Goal: Task Accomplishment & Management: Manage account settings

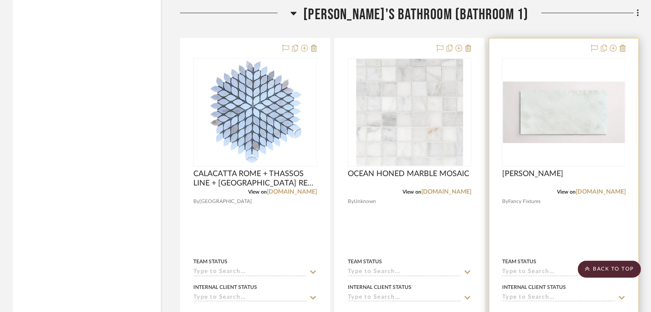
scroll to position [10137, 0]
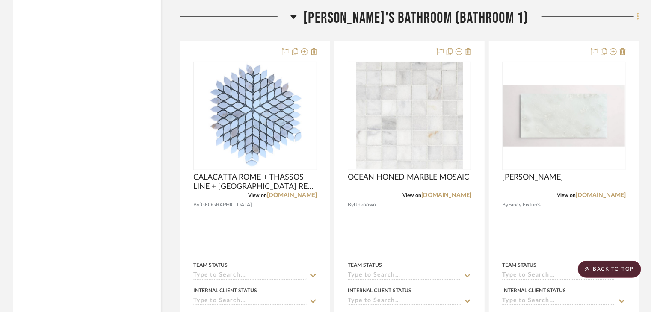
click at [635, 24] on fa-icon at bounding box center [637, 17] width 6 height 14
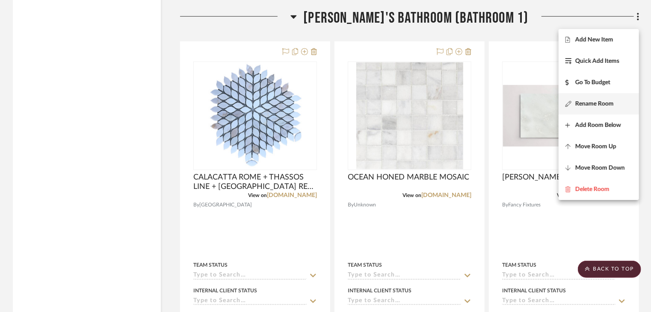
click at [604, 109] on button "Rename Room" at bounding box center [599, 103] width 80 height 21
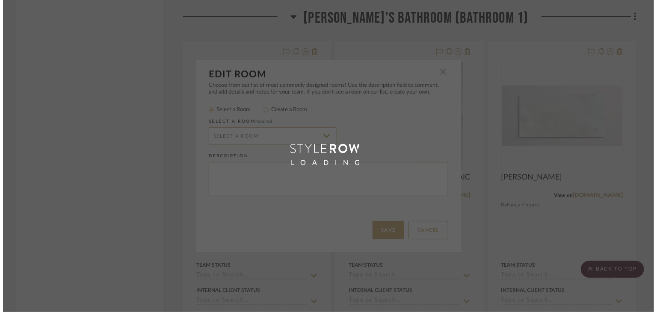
scroll to position [0, 0]
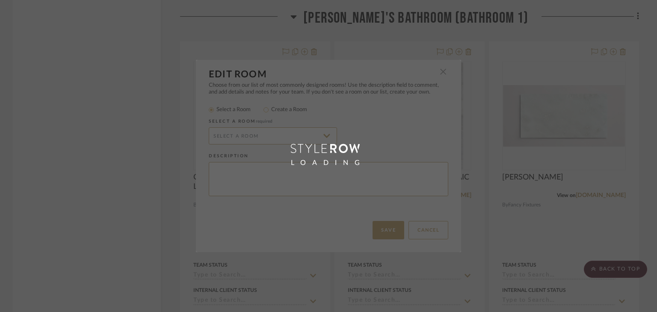
radio input "false"
radio input "true"
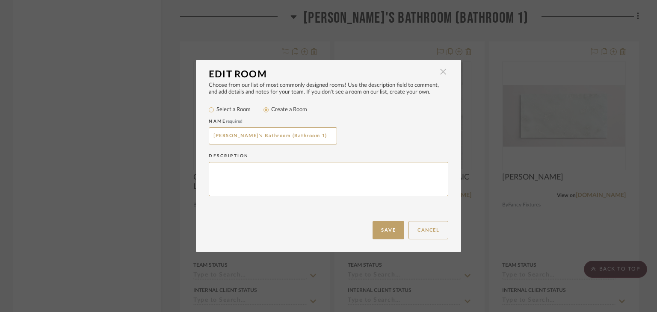
click at [440, 72] on span "button" at bounding box center [443, 71] width 17 height 17
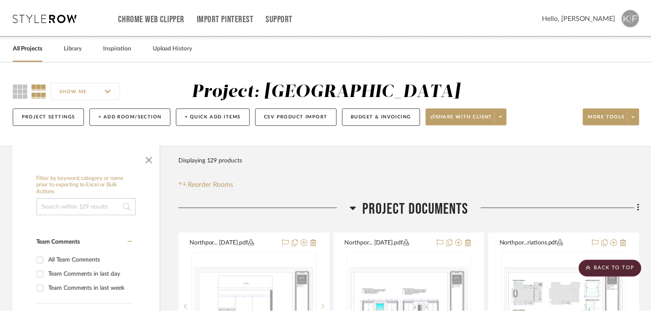
scroll to position [10137, 0]
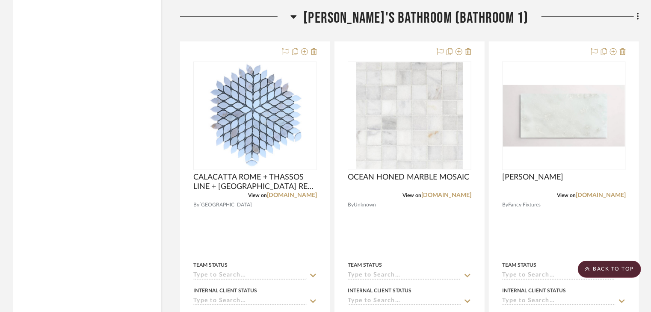
click at [637, 21] on icon at bounding box center [638, 16] width 3 height 9
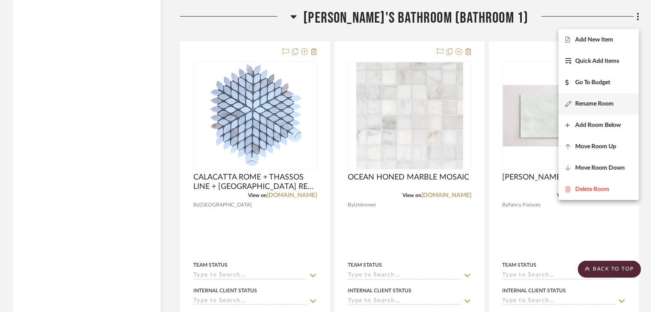
click at [598, 106] on span "Rename Room" at bounding box center [595, 104] width 39 height 7
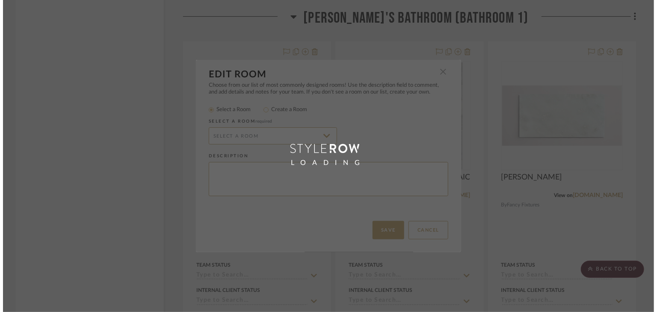
scroll to position [0, 0]
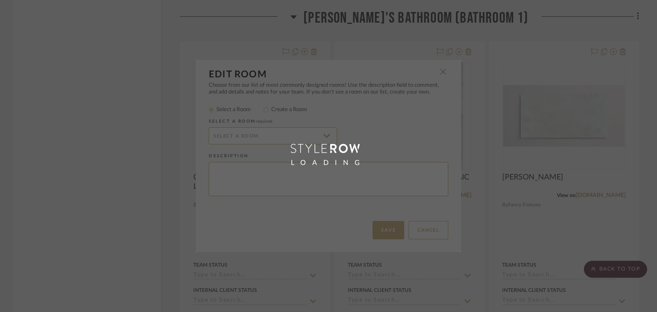
radio input "false"
radio input "true"
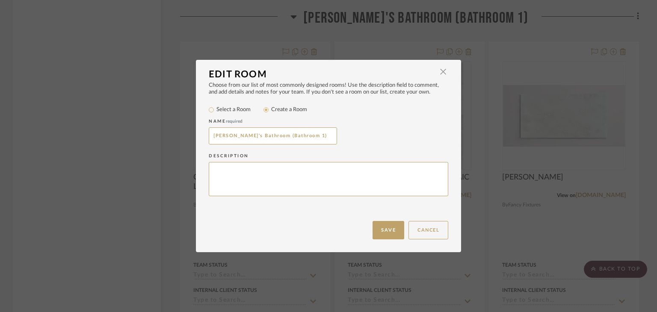
drag, startPoint x: 224, startPoint y: 134, endPoint x: 199, endPoint y: 133, distance: 25.7
click at [199, 133] on div "Choose from our list of most commonly designed rooms! Use the description field…" at bounding box center [328, 151] width 265 height 139
click at [288, 137] on input "[PERSON_NAME]'s Bathroom (Bathroom 1)" at bounding box center [273, 136] width 128 height 17
click at [387, 226] on button "Save" at bounding box center [389, 230] width 32 height 18
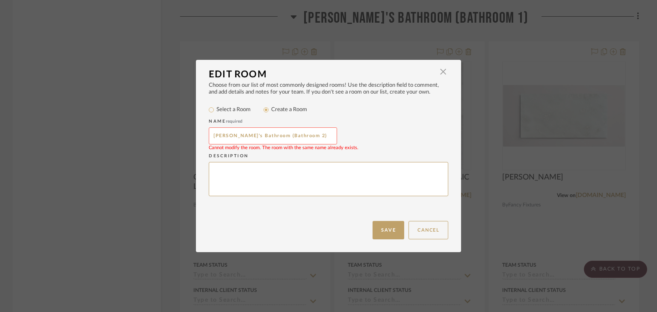
click at [291, 137] on input "[PERSON_NAME]'s Bathroom (Bathroom 2)" at bounding box center [273, 136] width 128 height 17
type input "[PERSON_NAME]'s Bathroom (Bathroom)"
click at [377, 231] on button "Save" at bounding box center [389, 230] width 32 height 18
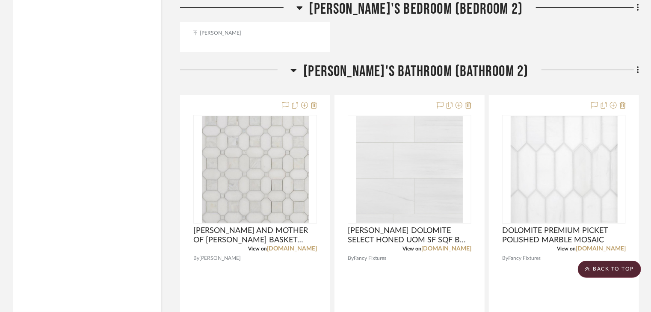
scroll to position [11336, 0]
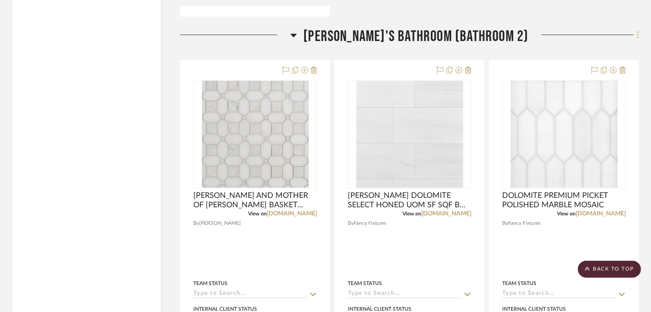
click at [638, 39] on icon at bounding box center [638, 34] width 2 height 7
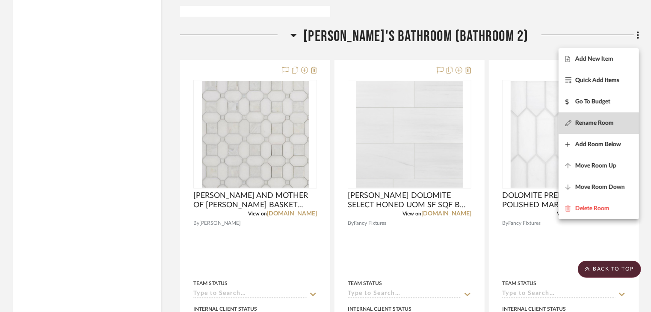
click at [595, 125] on span "Rename Room" at bounding box center [595, 122] width 39 height 7
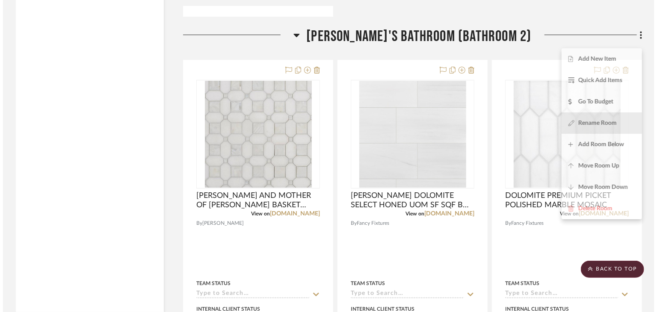
scroll to position [0, 0]
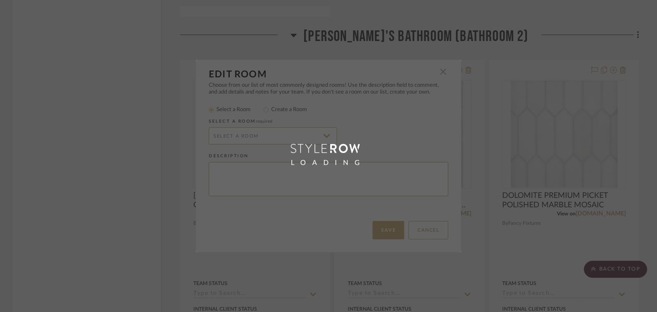
radio input "false"
radio input "true"
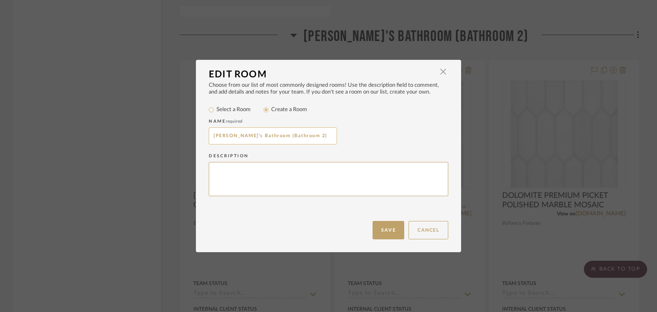
click at [221, 133] on input "[PERSON_NAME]'s Bathroom (Bathroom 2)" at bounding box center [273, 136] width 128 height 17
click at [291, 135] on input "[PERSON_NAME]'s Bathroom (Bathroom 2)" at bounding box center [273, 136] width 128 height 17
type input "[PERSON_NAME]'s Bathroom (Bathroom 1)"
click at [385, 231] on button "Save" at bounding box center [389, 230] width 32 height 18
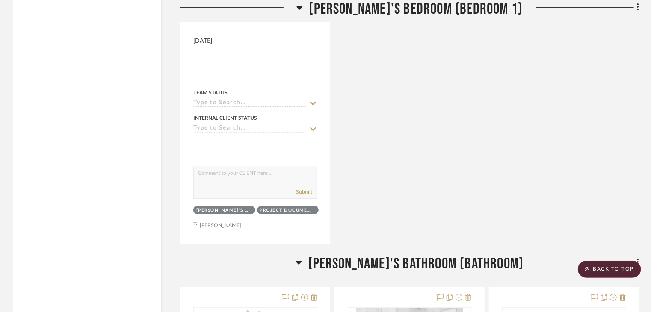
scroll to position [10009, 0]
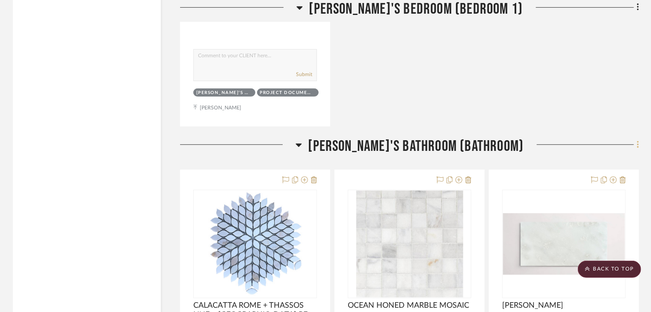
click at [635, 152] on div at bounding box center [582, 148] width 116 height 22
click at [636, 152] on fa-icon at bounding box center [637, 146] width 6 height 14
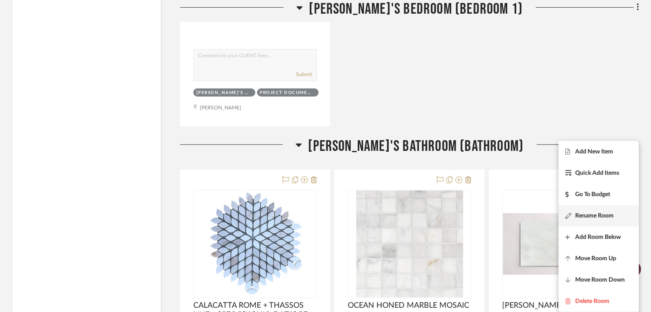
click at [586, 214] on span "Rename Room" at bounding box center [595, 216] width 39 height 7
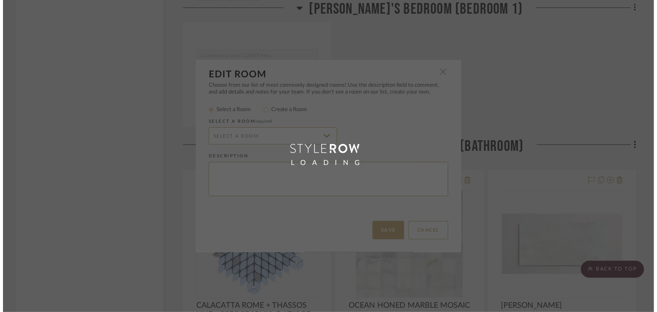
scroll to position [0, 0]
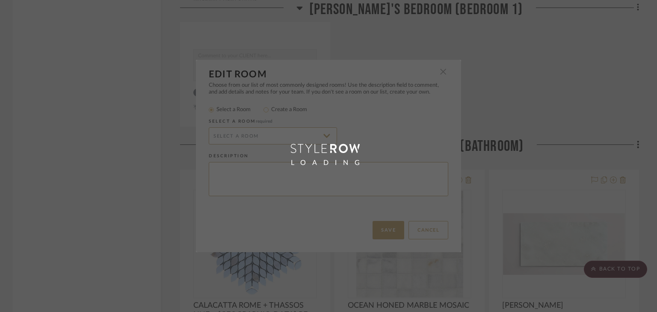
radio input "false"
radio input "true"
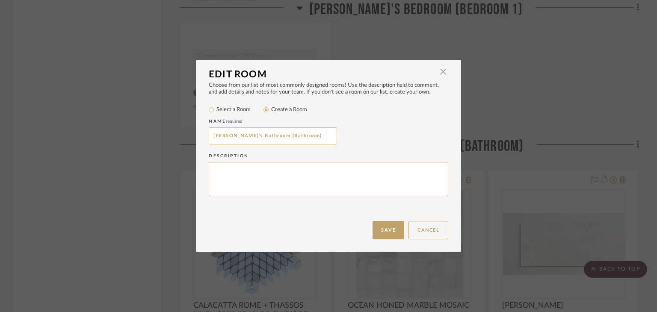
click at [285, 134] on input "[PERSON_NAME]'s Bathroom (Bathroom)" at bounding box center [273, 136] width 128 height 17
type input "[PERSON_NAME]'s Bathroom (Bathroom 2)"
click at [375, 235] on button "Save" at bounding box center [389, 230] width 32 height 18
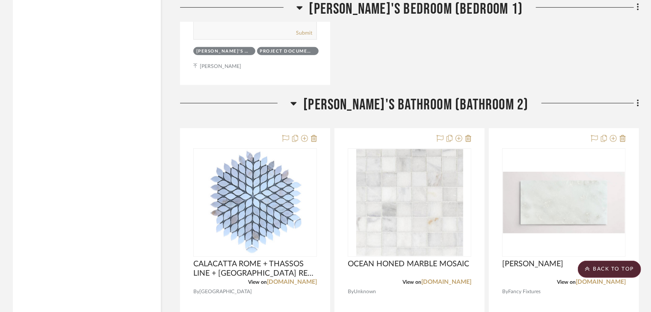
scroll to position [10052, 0]
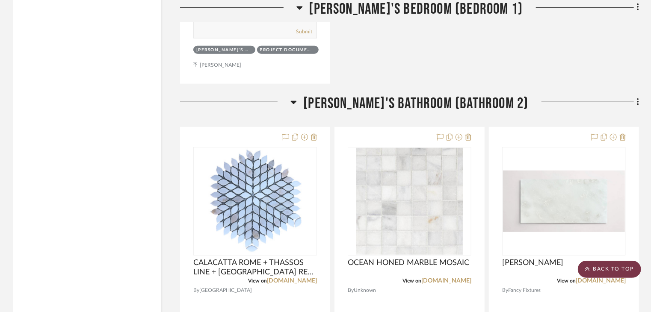
click at [598, 271] on scroll-to-top-button "BACK TO TOP" at bounding box center [609, 269] width 63 height 17
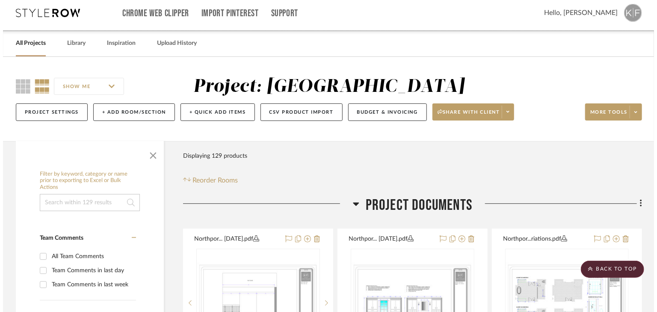
scroll to position [0, 0]
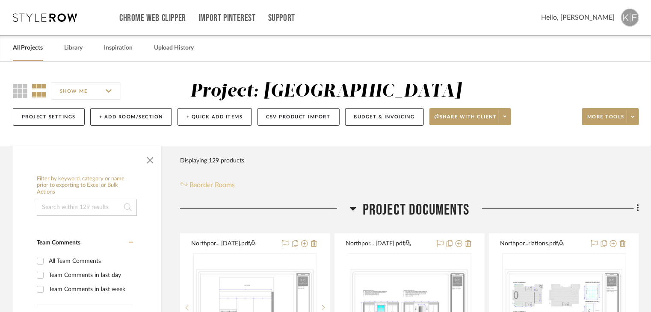
click at [223, 184] on span "Reorder Rooms" at bounding box center [212, 185] width 45 height 10
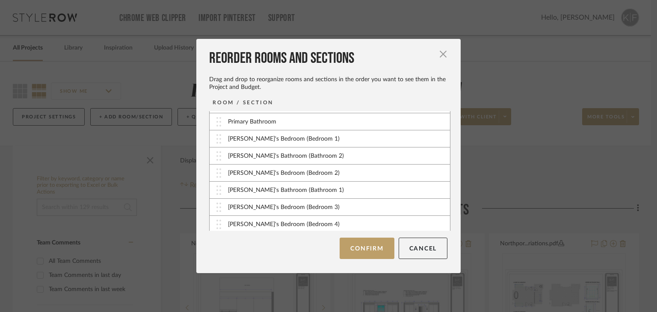
scroll to position [255, 0]
drag, startPoint x: 300, startPoint y: 173, endPoint x: 298, endPoint y: 192, distance: 19.3
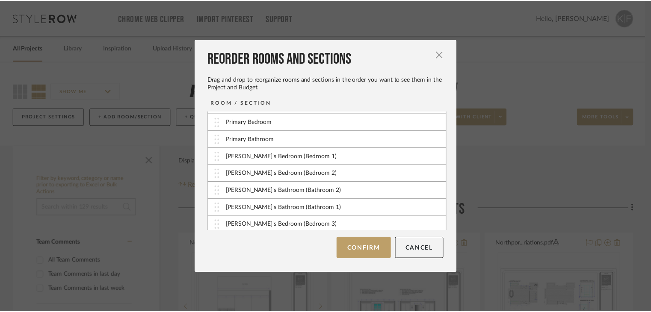
scroll to position [259, 0]
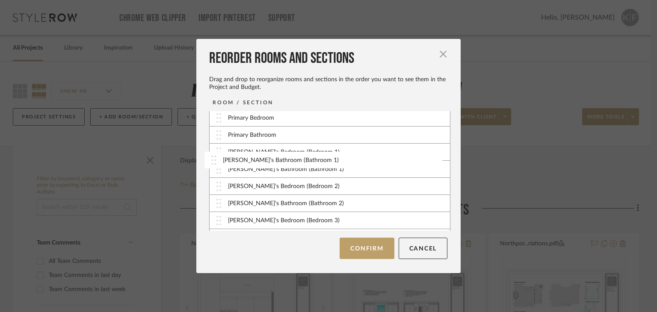
drag, startPoint x: 303, startPoint y: 211, endPoint x: 301, endPoint y: 164, distance: 47.5
click at [380, 255] on button "Confirm" at bounding box center [367, 248] width 54 height 21
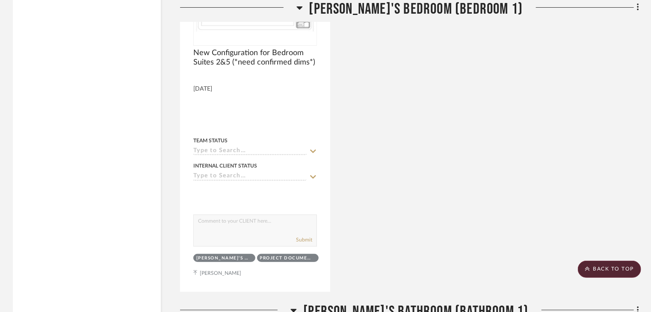
scroll to position [9716, 0]
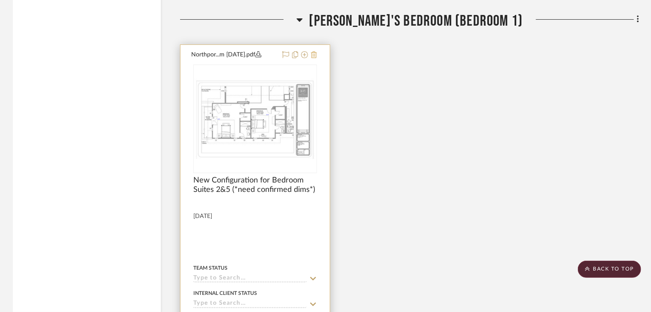
click at [313, 56] on icon at bounding box center [314, 54] width 6 height 7
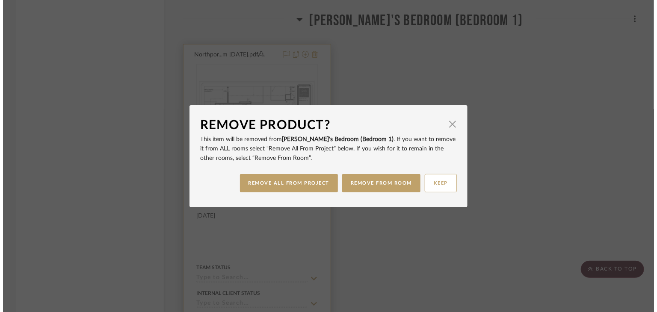
scroll to position [0, 0]
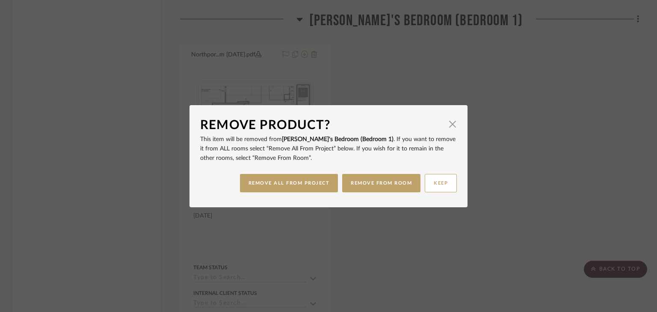
drag, startPoint x: 457, startPoint y: 45, endPoint x: 456, endPoint y: 57, distance: 12.0
click at [457, 48] on div "Remove Product? × This item will be removed from [PERSON_NAME]'s Bedroom (Bedro…" at bounding box center [328, 156] width 657 height 312
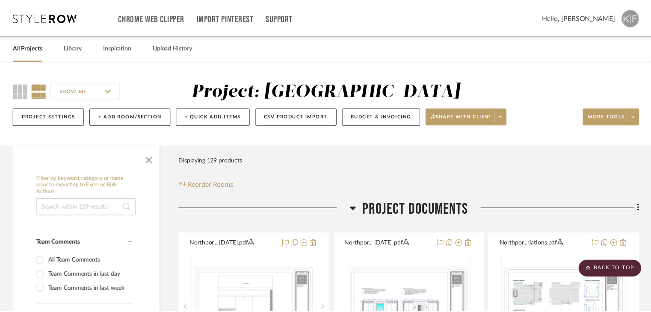
scroll to position [9716, 0]
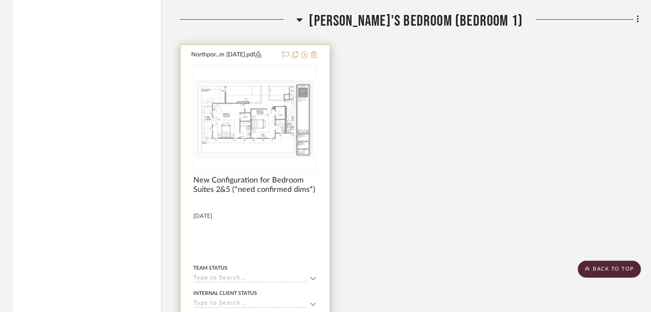
click at [316, 56] on icon at bounding box center [314, 54] width 6 height 7
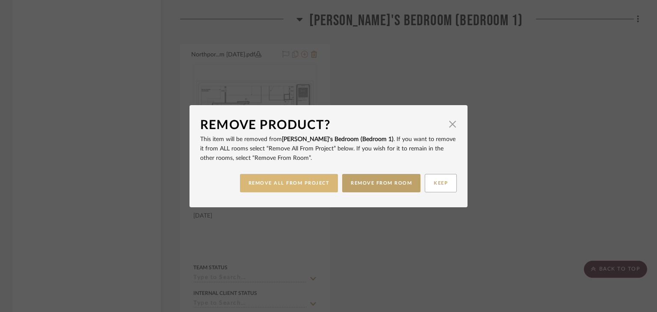
click at [302, 184] on button "REMOVE ALL FROM PROJECT" at bounding box center [289, 183] width 98 height 18
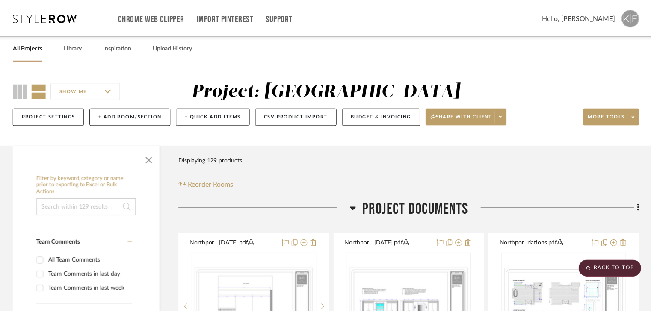
scroll to position [9716, 0]
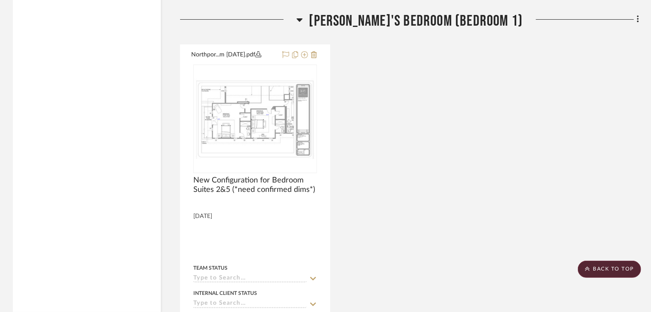
click at [442, 107] on div "Northpor...m [DATE].pdf New Configuration for Bedroom Suites 2&5 (*need confirm…" at bounding box center [409, 232] width 459 height 375
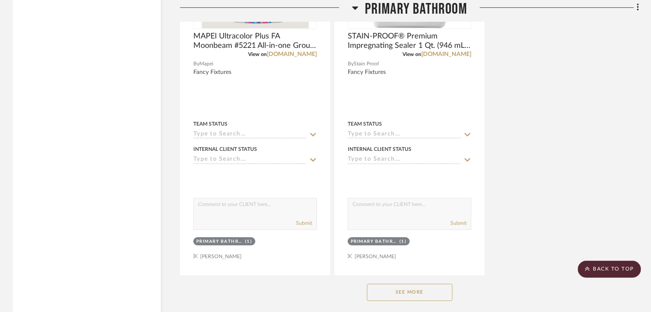
scroll to position [9734, 0]
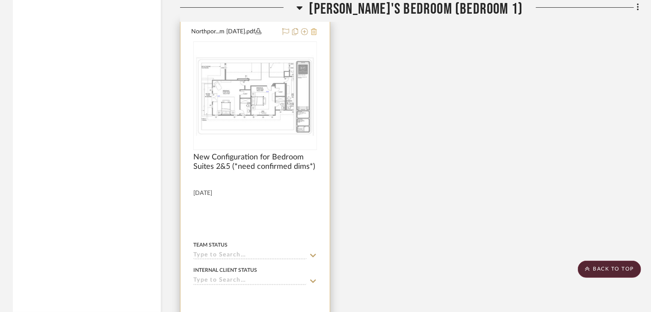
click at [312, 35] on icon at bounding box center [314, 31] width 6 height 7
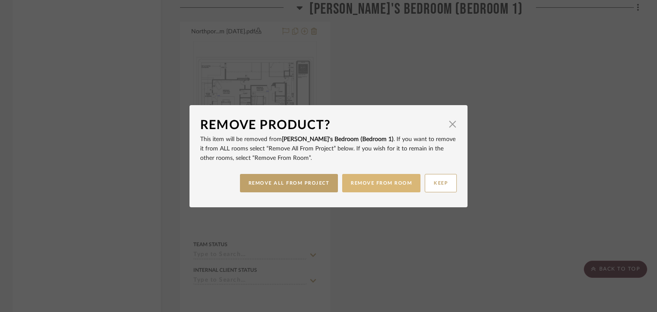
click at [372, 187] on button "REMOVE FROM ROOM" at bounding box center [381, 183] width 78 height 18
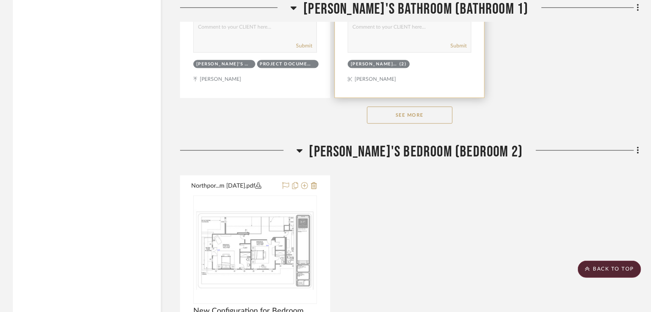
scroll to position [10889, 0]
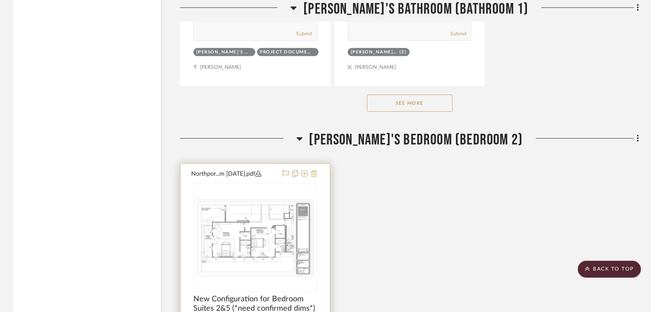
click at [311, 177] on icon at bounding box center [314, 173] width 6 height 7
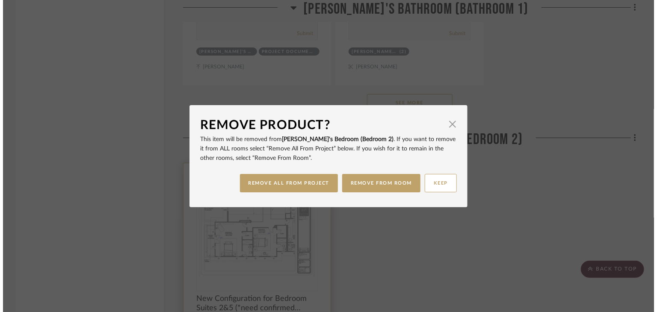
scroll to position [0, 0]
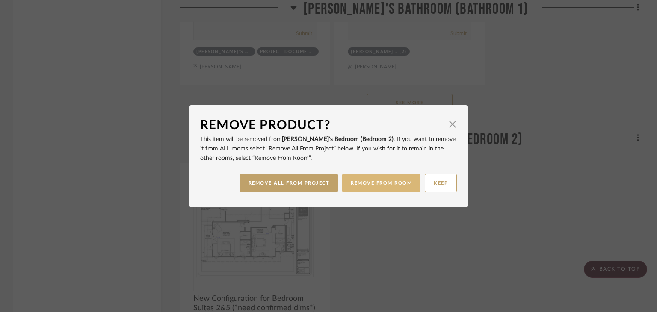
click at [367, 182] on button "REMOVE FROM ROOM" at bounding box center [381, 183] width 78 height 18
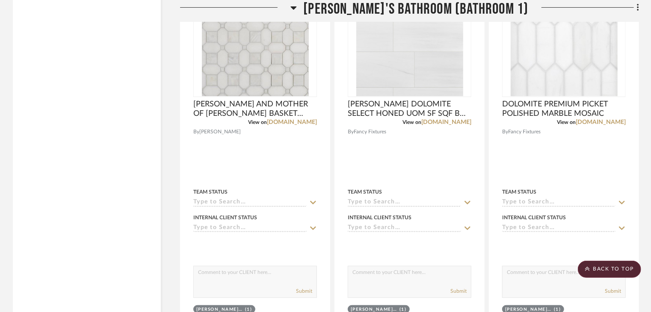
scroll to position [9862, 0]
